Goal: Complete application form: Complete application form

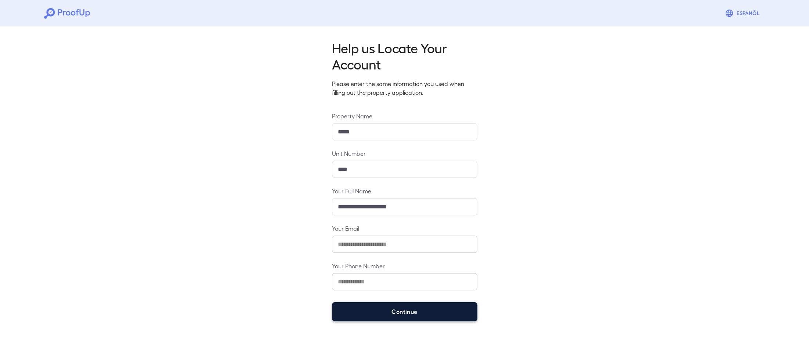
click at [409, 317] on button "Continue" at bounding box center [404, 311] width 145 height 19
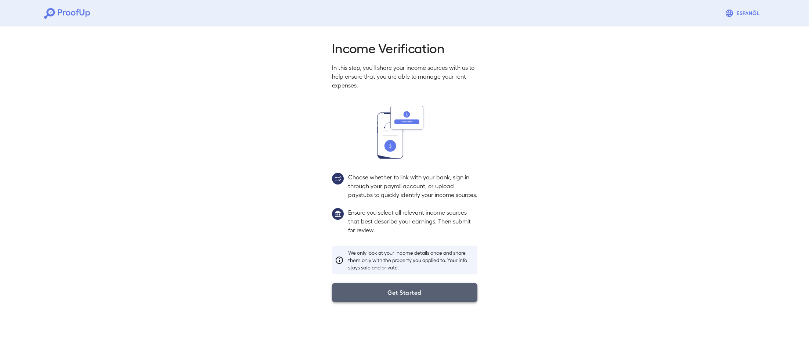
click at [432, 302] on button "Get Started" at bounding box center [404, 292] width 145 height 19
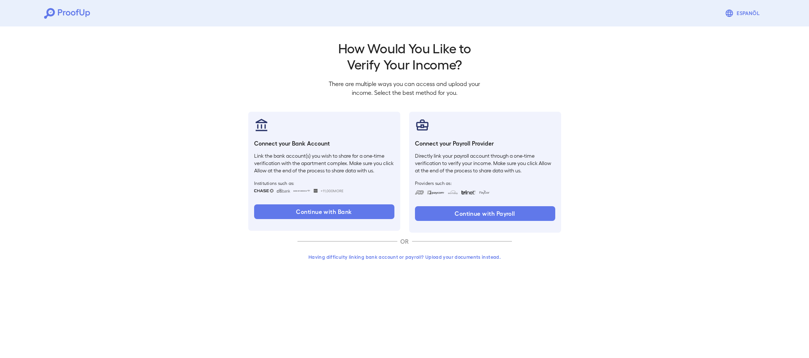
click at [437, 256] on button "Having difficulty linking bank account or payroll? Upload your documents instea…" at bounding box center [405, 256] width 215 height 13
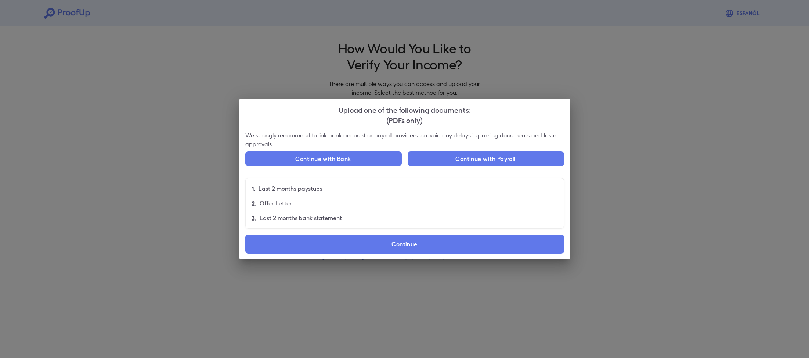
click at [404, 244] on label "Continue" at bounding box center [404, 243] width 319 height 19
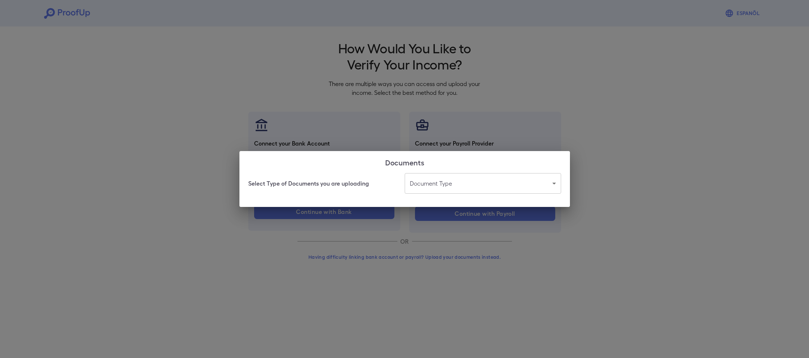
click at [437, 187] on body "Espanõl Go back How Would You Like to Verify Your Income? There are multiple wa…" at bounding box center [404, 140] width 809 height 281
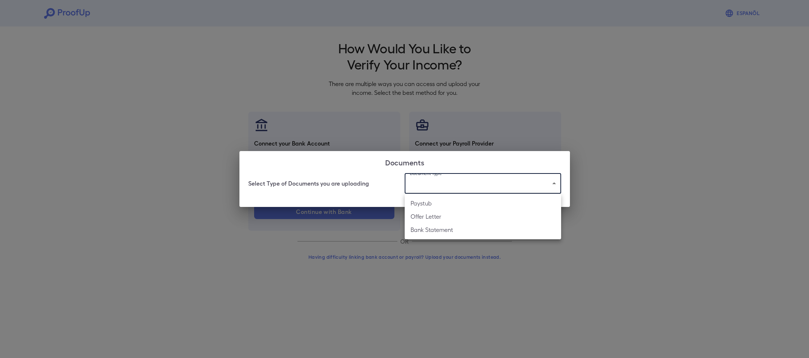
click at [449, 206] on li "Paystub" at bounding box center [483, 203] width 157 height 13
type input "*******"
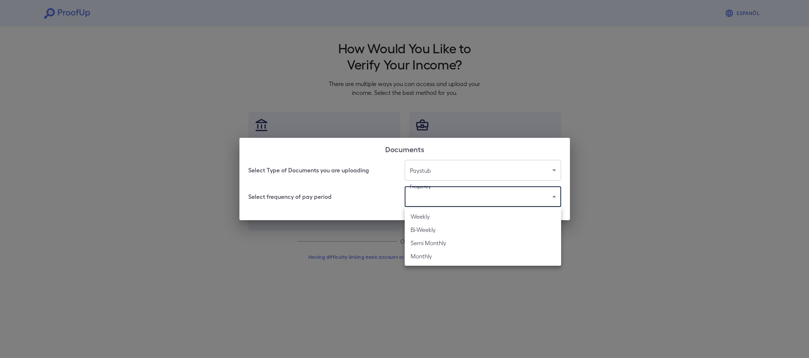
drag, startPoint x: 434, startPoint y: 193, endPoint x: 437, endPoint y: 206, distance: 13.5
click at [434, 193] on body "Espanõl Go back How Would You Like to Verify Your Income? There are multiple wa…" at bounding box center [404, 140] width 809 height 281
drag, startPoint x: 436, startPoint y: 229, endPoint x: 429, endPoint y: 227, distance: 6.7
click at [435, 229] on li "Bi-Weekly" at bounding box center [483, 229] width 157 height 13
type input "*********"
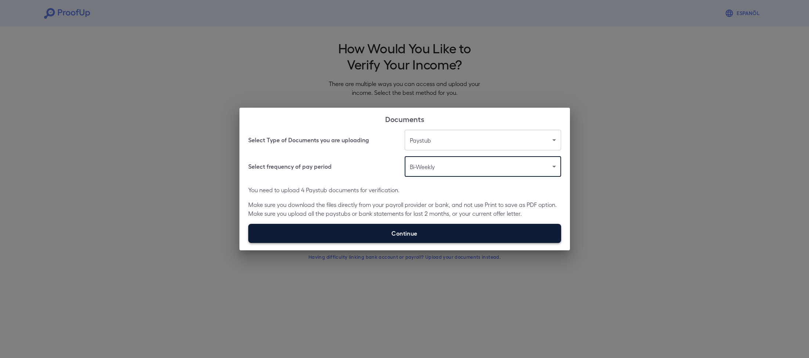
click at [398, 233] on label "Continue" at bounding box center [404, 233] width 313 height 19
click at [249, 242] on input "Continue" at bounding box center [248, 242] width 0 height 0
type input "**********"
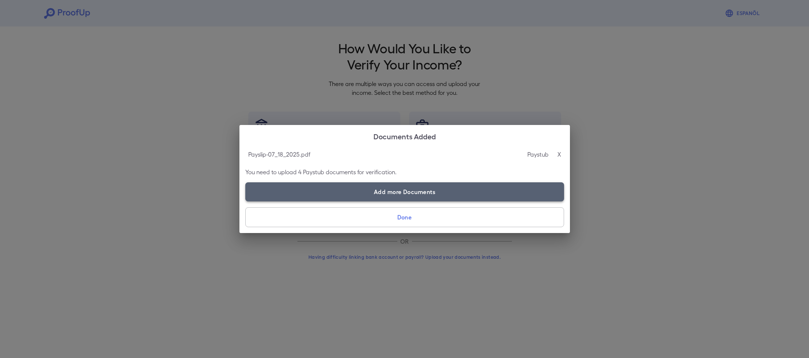
click at [396, 189] on label "Add more Documents" at bounding box center [404, 191] width 319 height 19
click at [246, 201] on input "Add more Documents" at bounding box center [245, 201] width 0 height 0
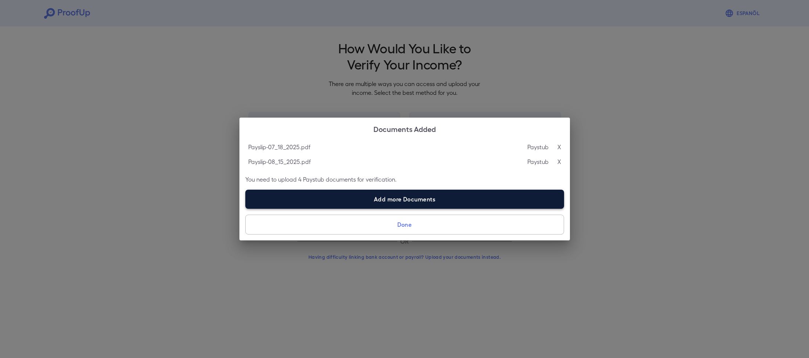
click at [359, 200] on label "Add more Documents" at bounding box center [404, 199] width 319 height 19
click at [246, 208] on input "Add more Documents" at bounding box center [245, 208] width 0 height 0
type input "**********"
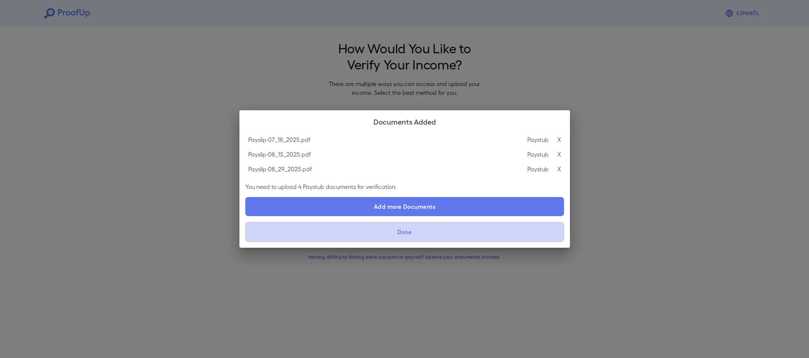
click at [419, 231] on button "Done" at bounding box center [404, 232] width 319 height 20
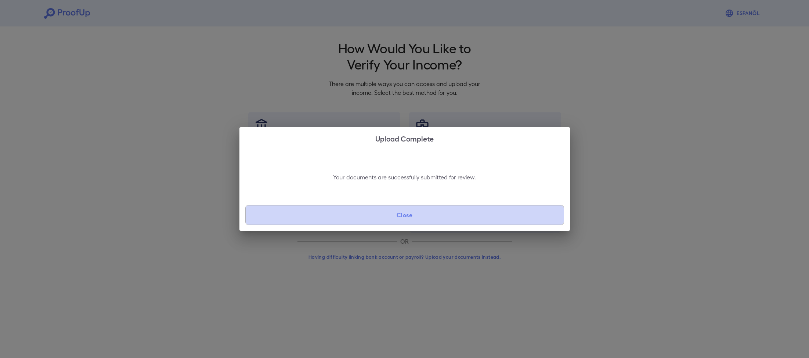
click at [419, 219] on button "Close" at bounding box center [404, 215] width 319 height 20
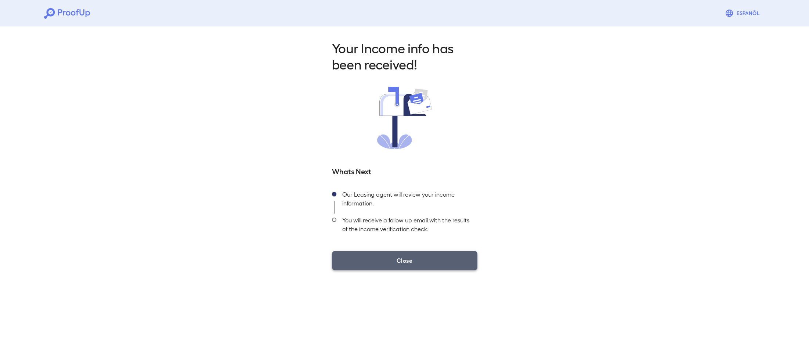
click at [413, 253] on button "Close" at bounding box center [404, 260] width 145 height 19
click at [426, 263] on button "Close" at bounding box center [404, 260] width 145 height 19
click at [364, 256] on button "Close" at bounding box center [404, 260] width 145 height 19
click at [437, 265] on button "Close" at bounding box center [404, 260] width 145 height 19
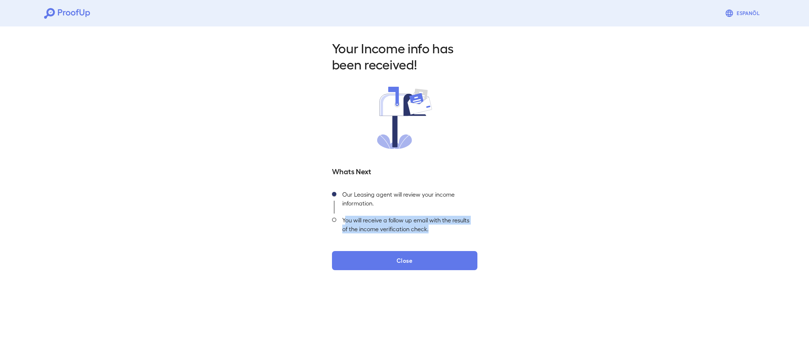
drag, startPoint x: 349, startPoint y: 220, endPoint x: 454, endPoint y: 226, distance: 106.0
click at [454, 227] on div "You will receive a follow up email with the results of the income verification …" at bounding box center [407, 226] width 141 height 26
click at [435, 226] on div "You will receive a follow up email with the results of the income verification …" at bounding box center [407, 226] width 141 height 26
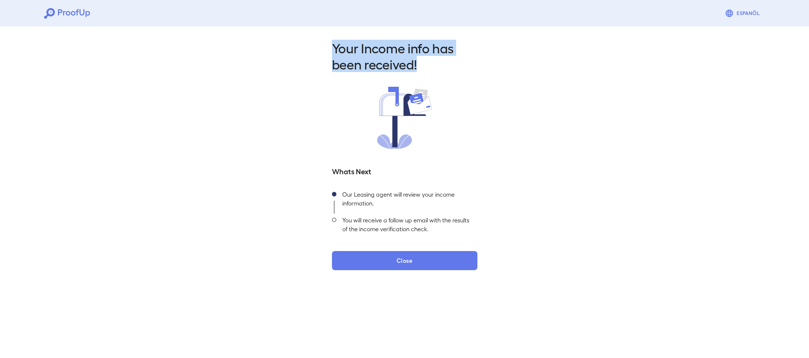
drag, startPoint x: 453, startPoint y: 68, endPoint x: 324, endPoint y: 71, distance: 129.0
click at [316, 50] on div "Your Income info has been received! Whats Next Our Leasing agent will review yo…" at bounding box center [404, 153] width 809 height 258
drag, startPoint x: 400, startPoint y: 263, endPoint x: 396, endPoint y: 260, distance: 5.3
click at [399, 262] on button "Close" at bounding box center [404, 260] width 145 height 19
